Goal: Task Accomplishment & Management: Complete application form

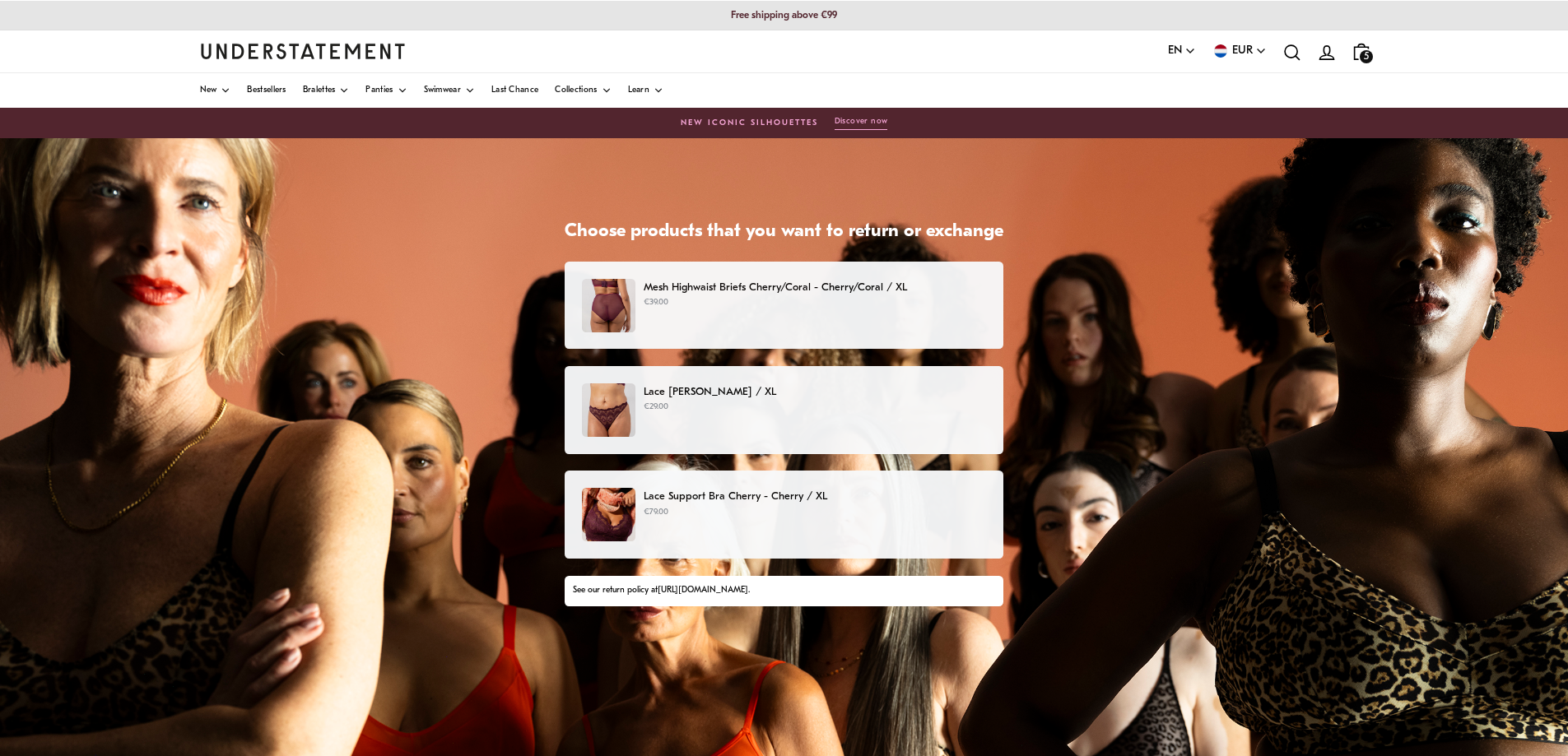
click at [695, 511] on p "€79.00" at bounding box center [814, 512] width 342 height 14
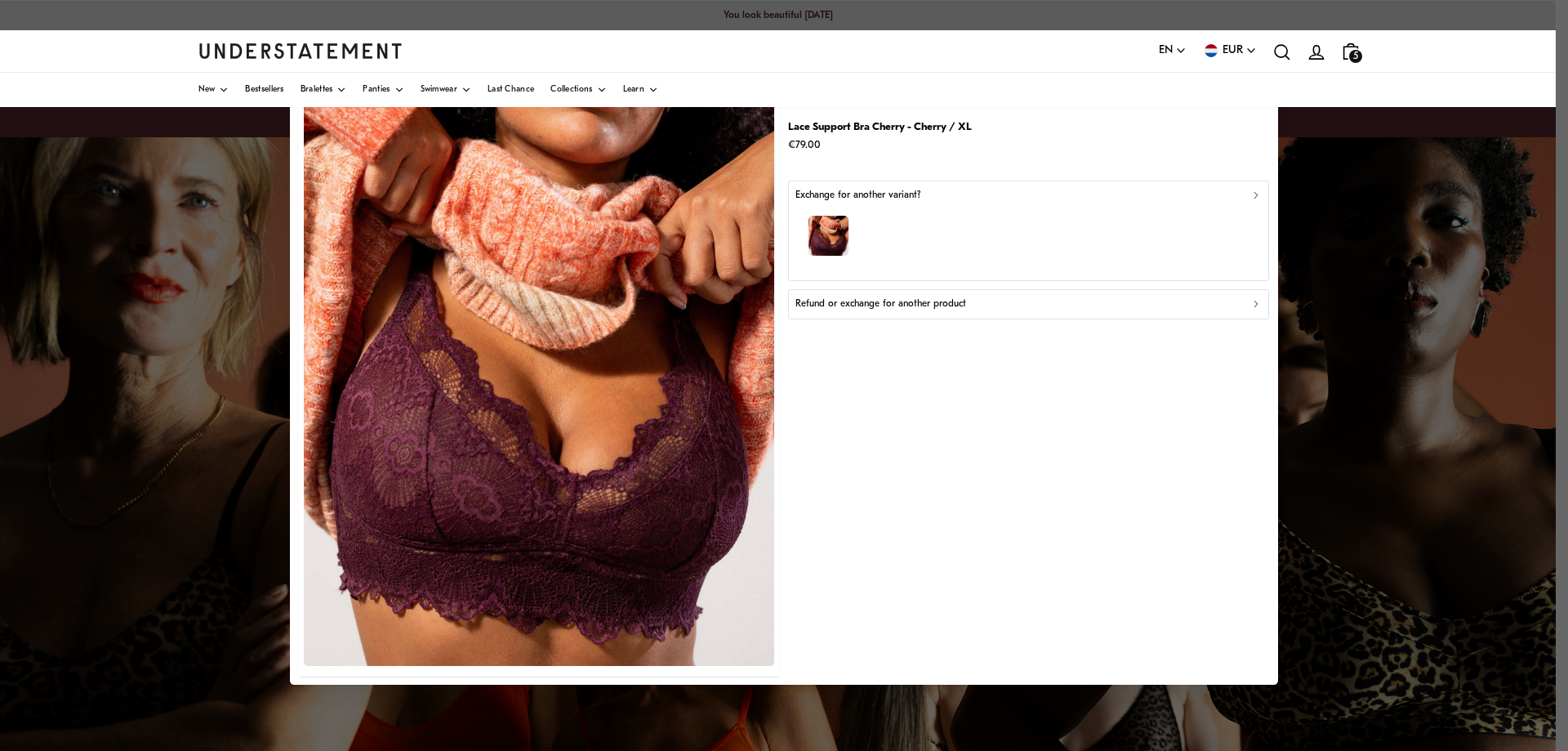
click at [907, 305] on p "Refund or exchange for another product" at bounding box center [880, 304] width 170 height 15
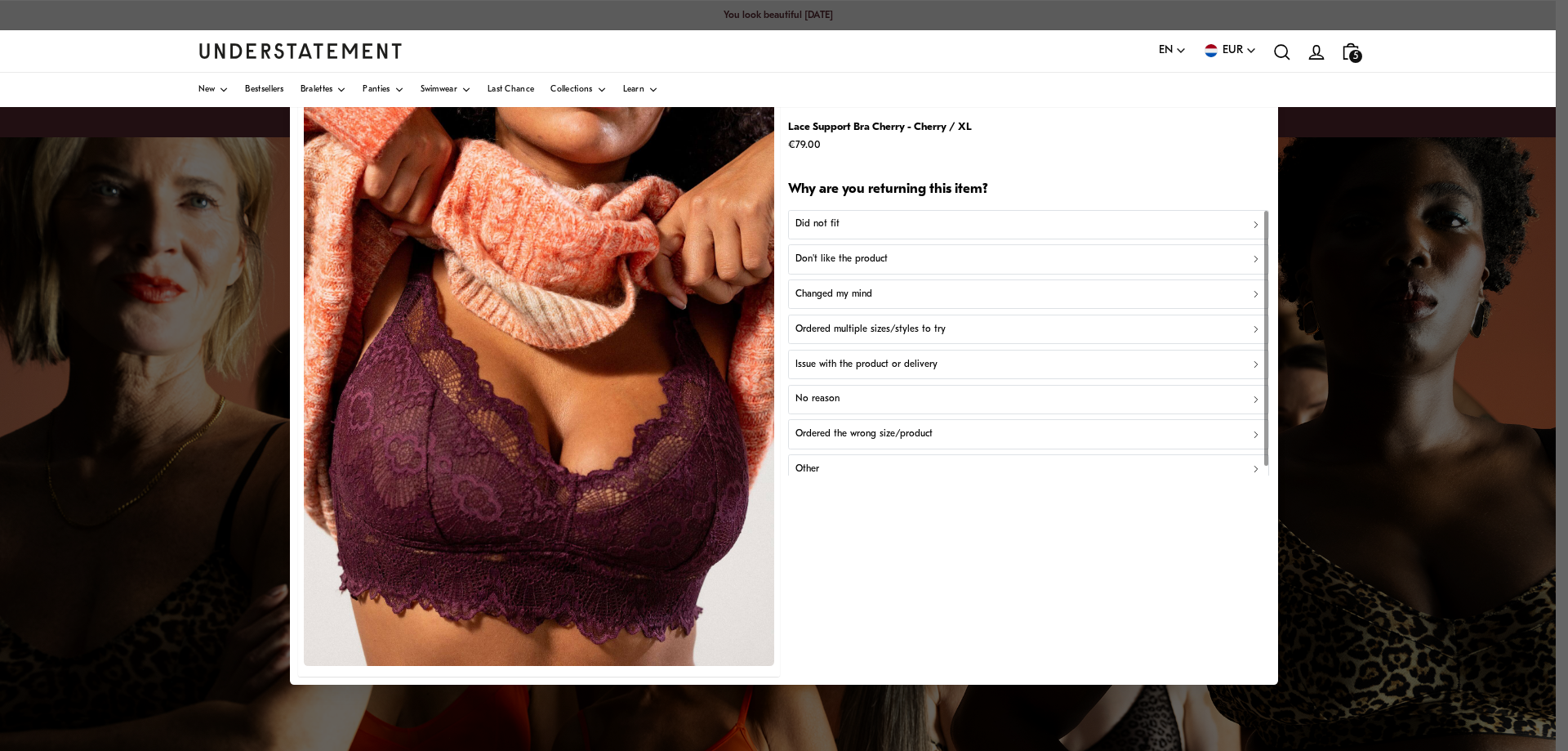
click at [841, 224] on div "Did not fit" at bounding box center [1029, 224] width 468 height 15
click at [856, 292] on p "Did not fit for other reasons" at bounding box center [855, 294] width 120 height 15
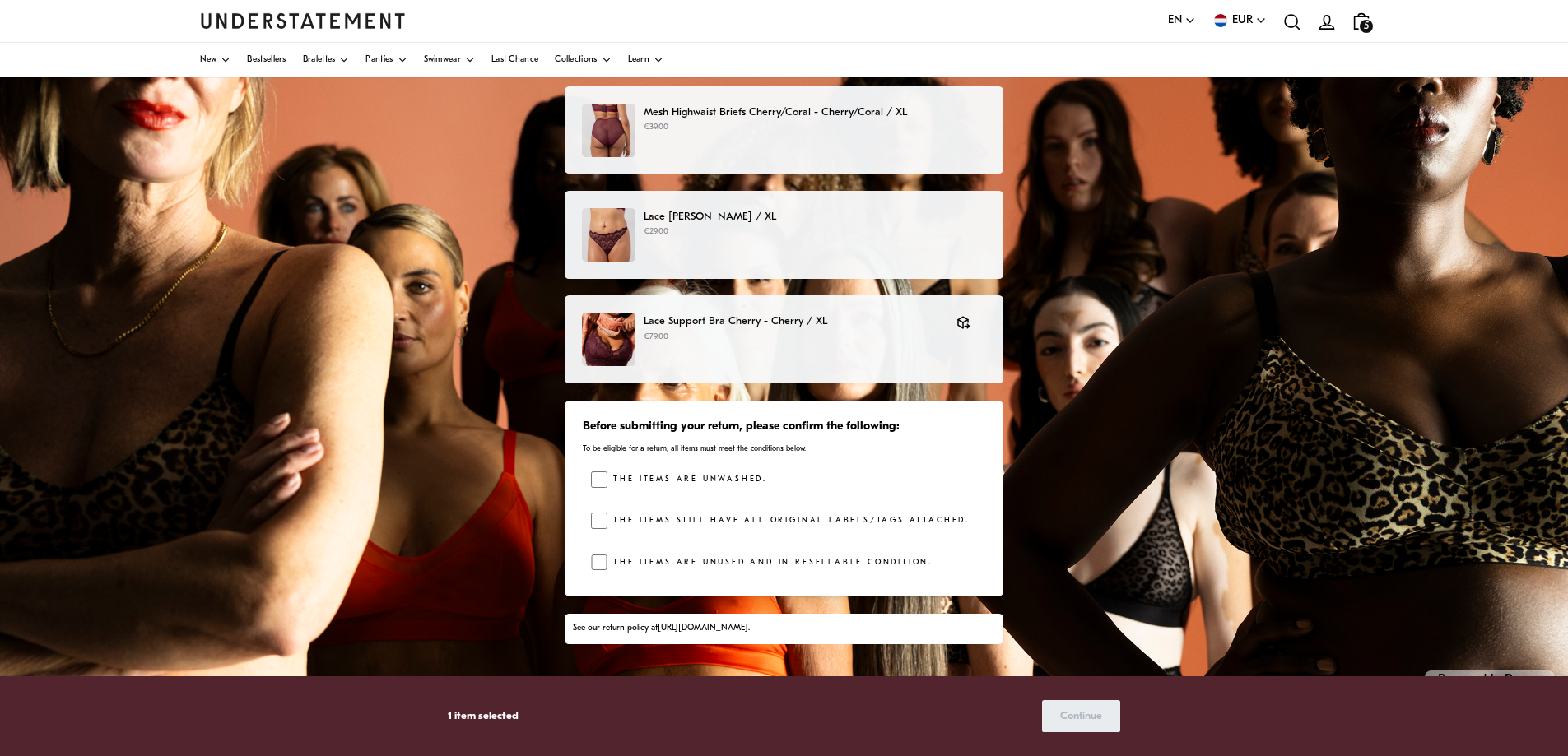
scroll to position [205, 0]
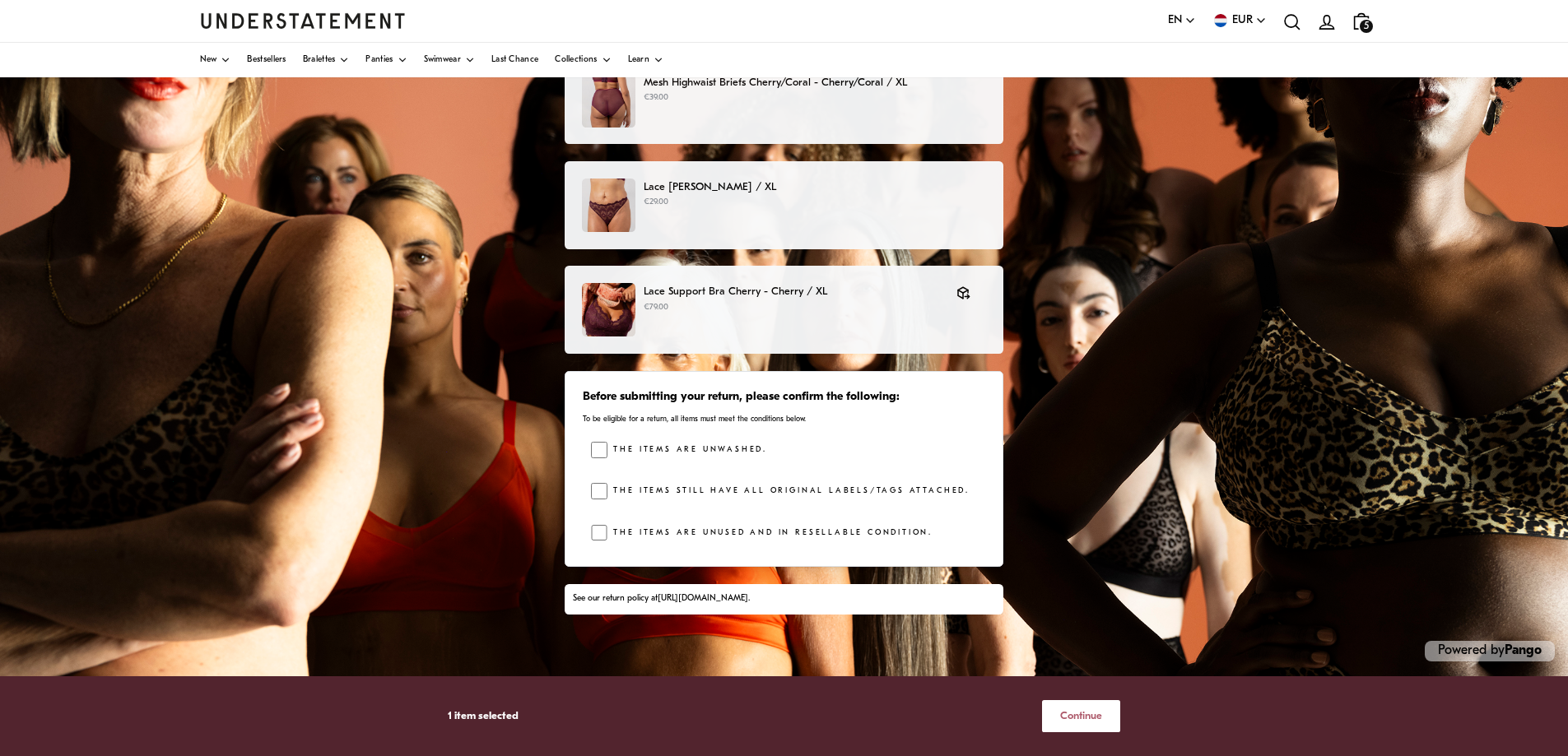
click at [1082, 721] on span "Continue" at bounding box center [1081, 716] width 42 height 31
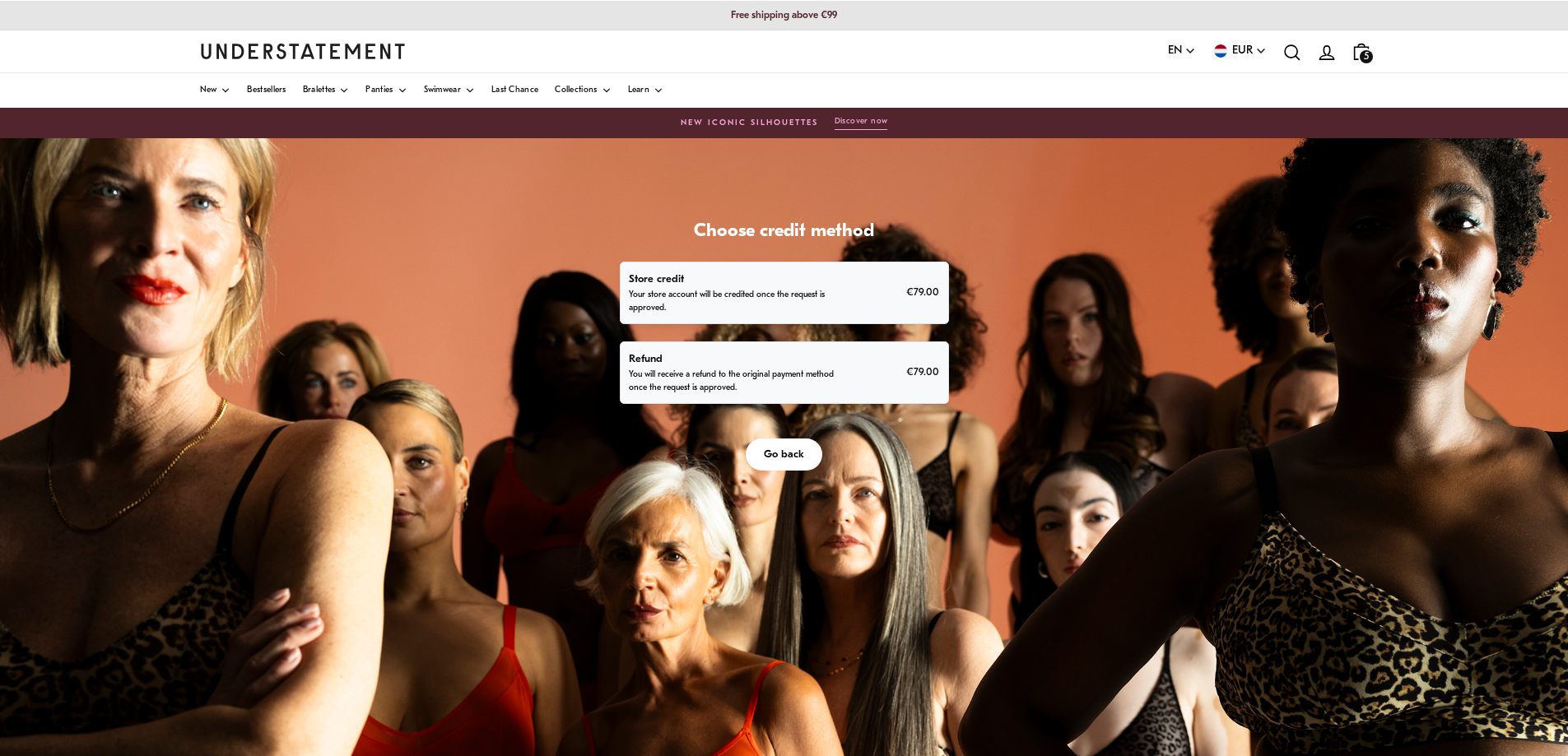
click at [832, 368] on p "You will receive a refund to the original payment method once the request is ap…" at bounding box center [734, 381] width 209 height 26
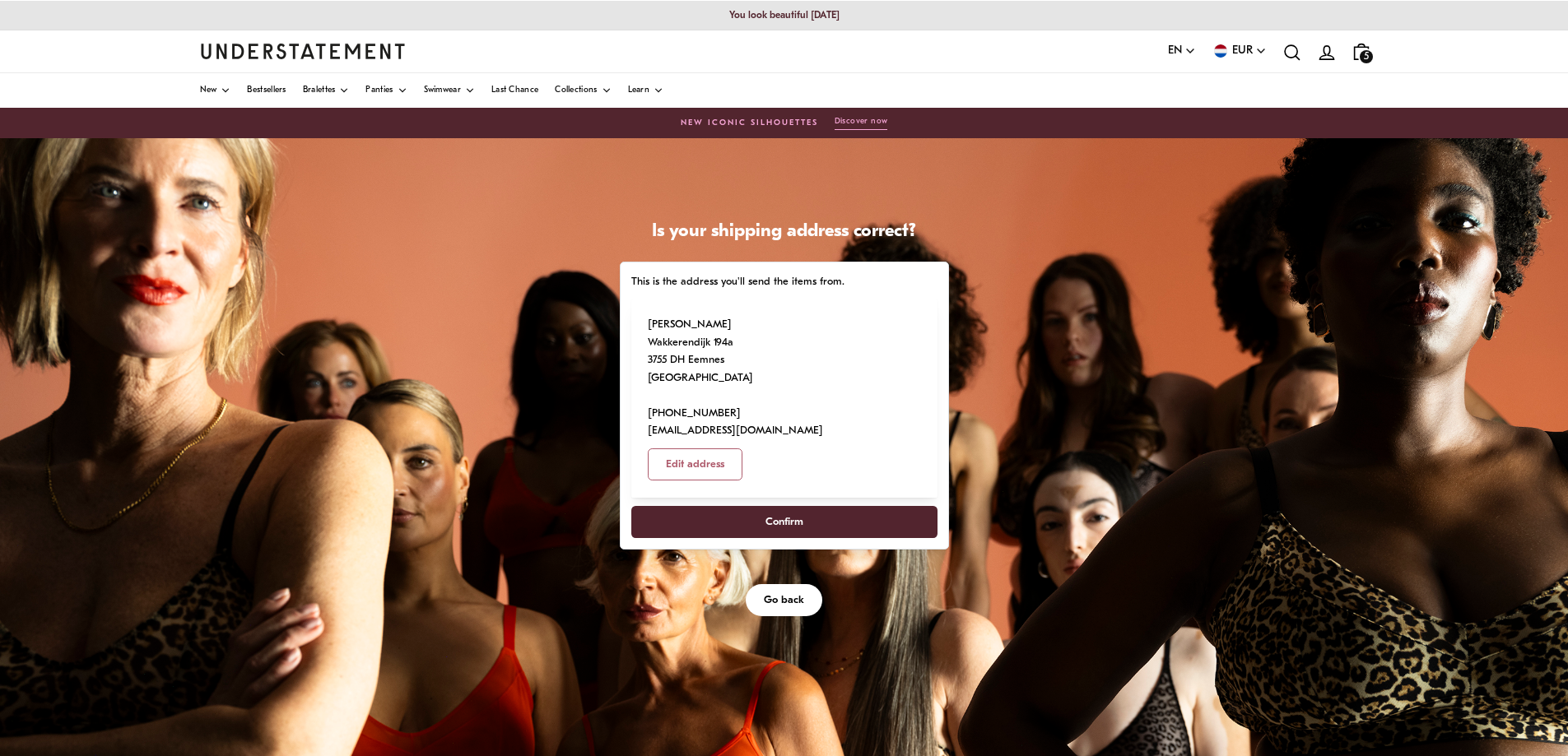
click at [797, 506] on span "Confirm" at bounding box center [784, 522] width 38 height 31
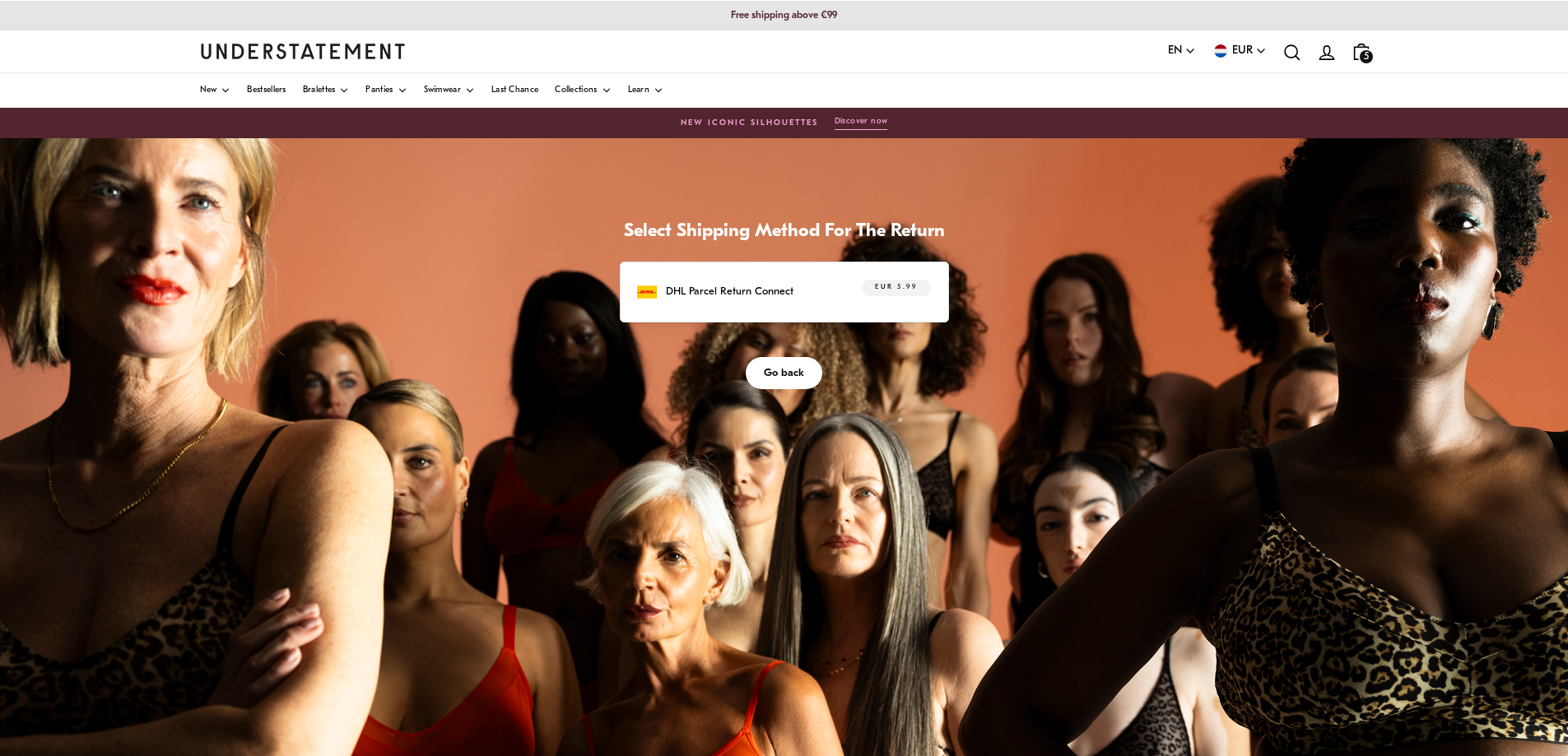
click at [780, 364] on span "Go back" at bounding box center [784, 373] width 40 height 31
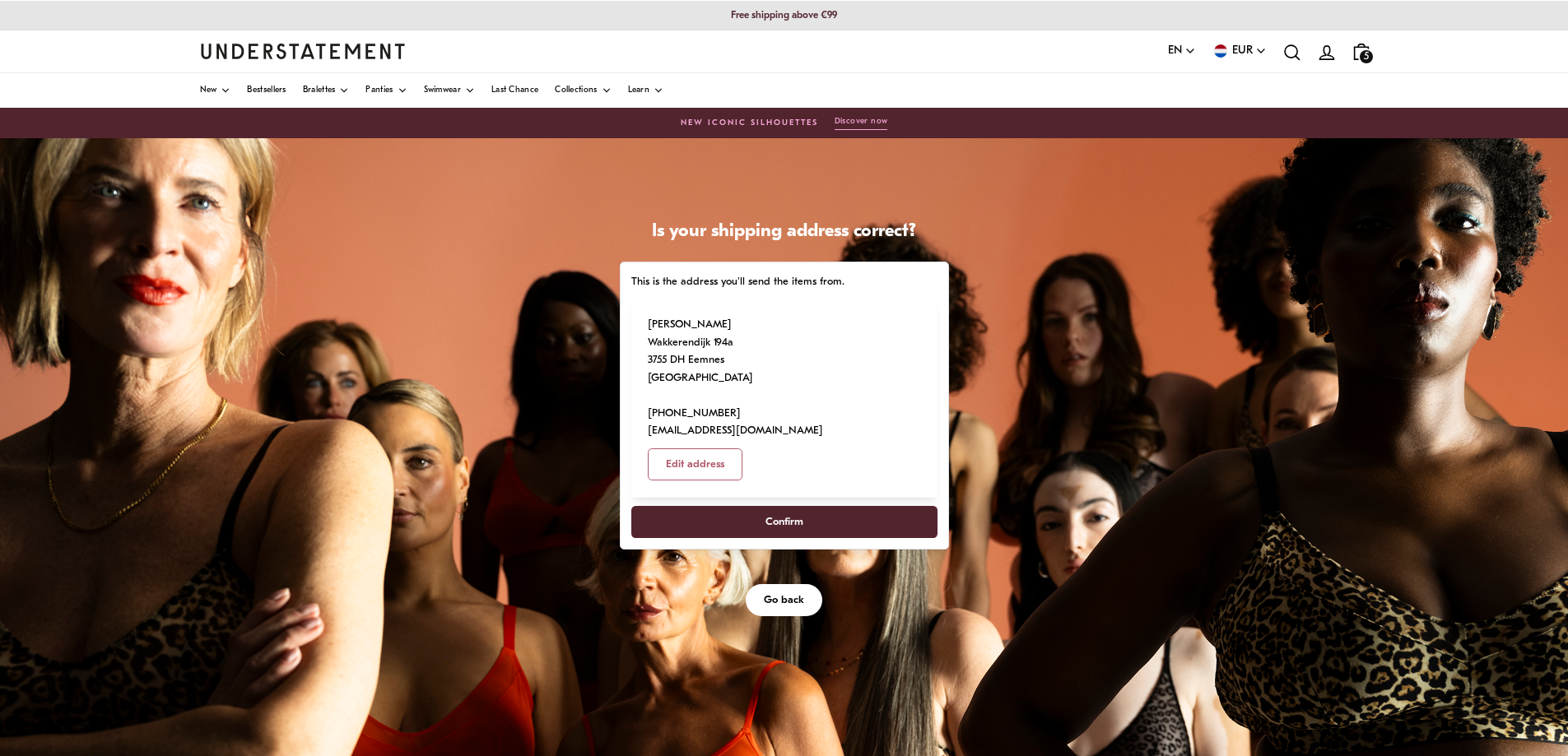
click at [788, 506] on span "Confirm" at bounding box center [784, 522] width 38 height 31
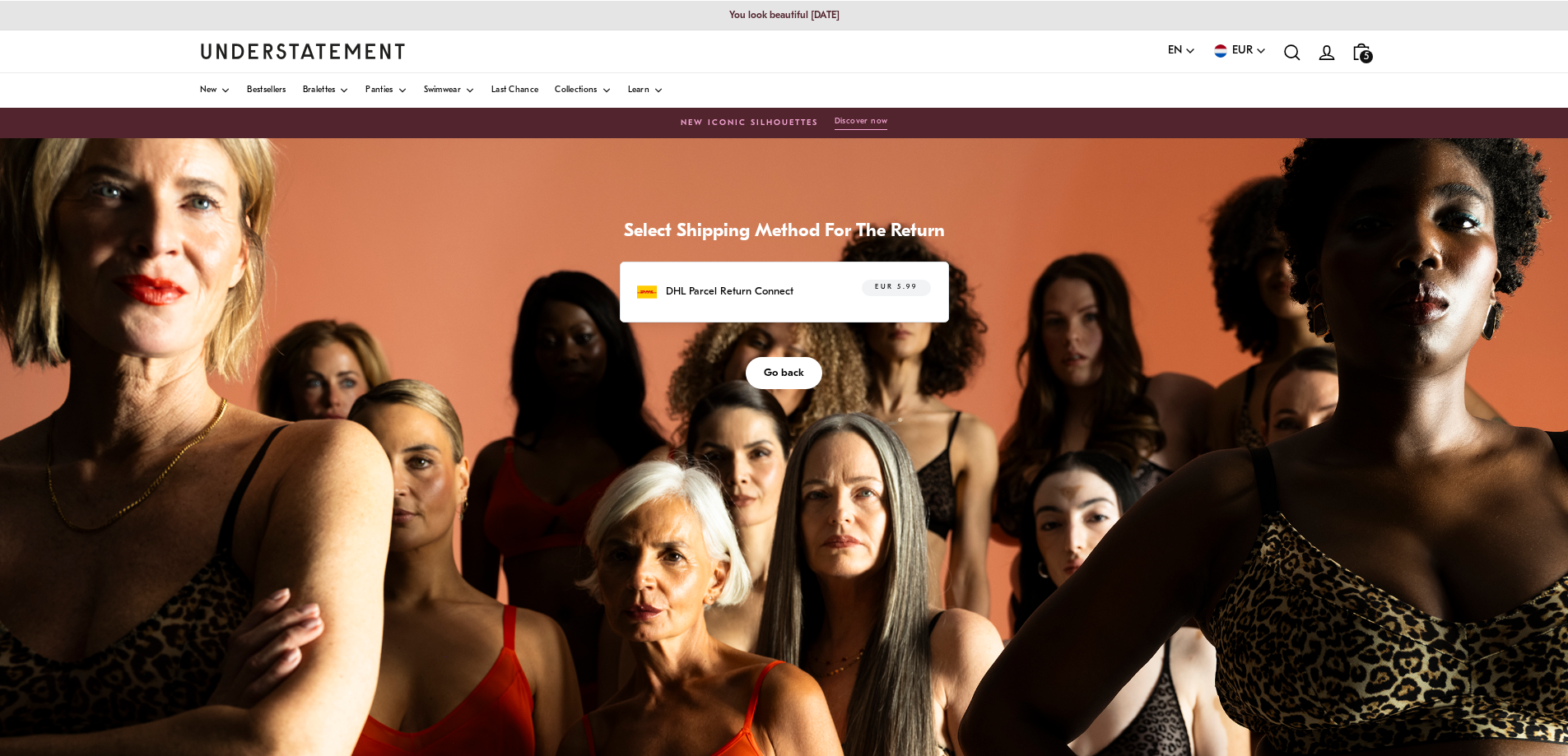
click at [772, 289] on p "DHL Parcel Return Connect" at bounding box center [729, 291] width 128 height 17
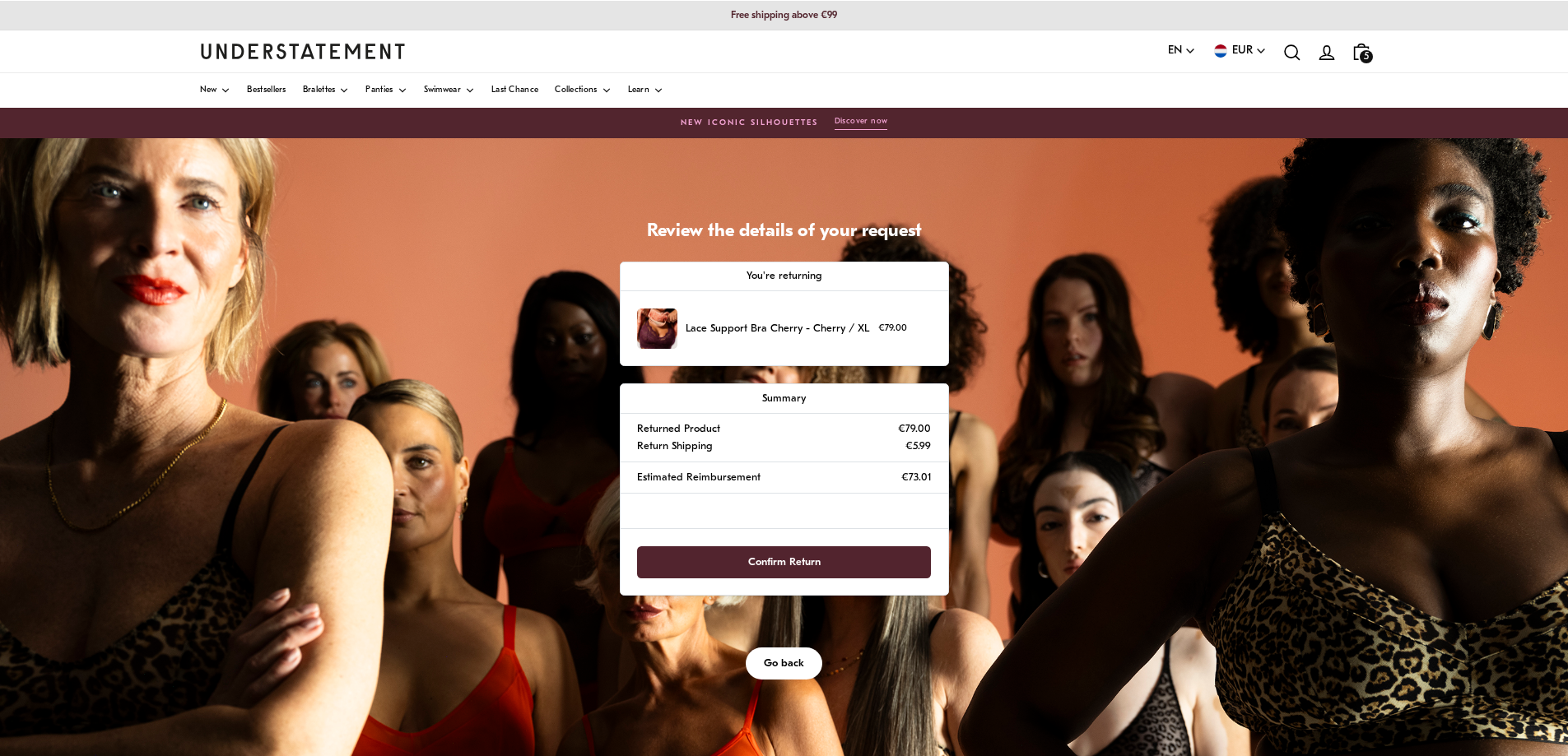
click at [764, 559] on span "Confirm Return" at bounding box center [784, 563] width 73 height 31
